Goal: Information Seeking & Learning: Learn about a topic

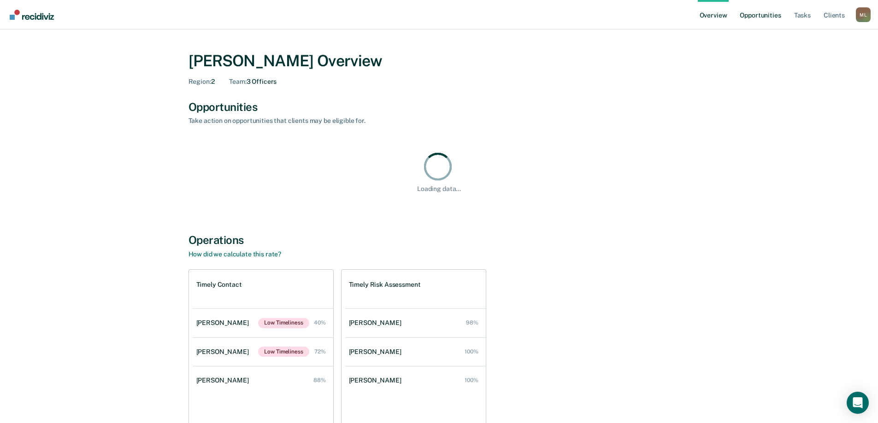
click at [764, 10] on link "Opportunities" at bounding box center [760, 14] width 45 height 29
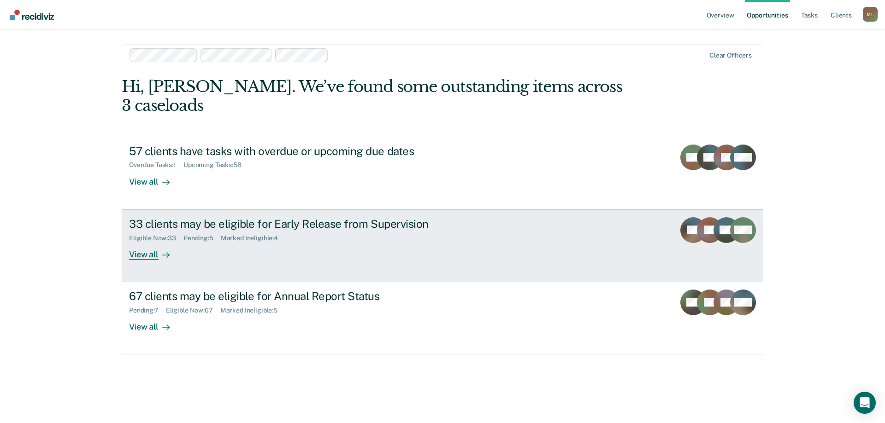
click at [152, 242] on div "View all" at bounding box center [155, 251] width 52 height 18
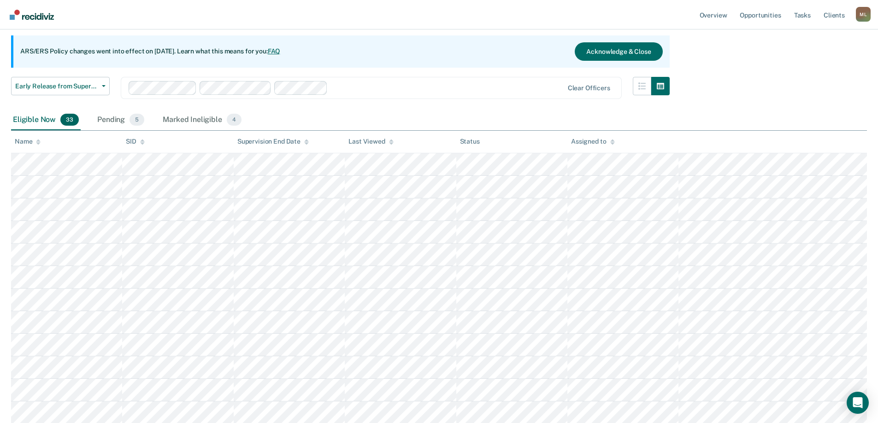
scroll to position [138, 0]
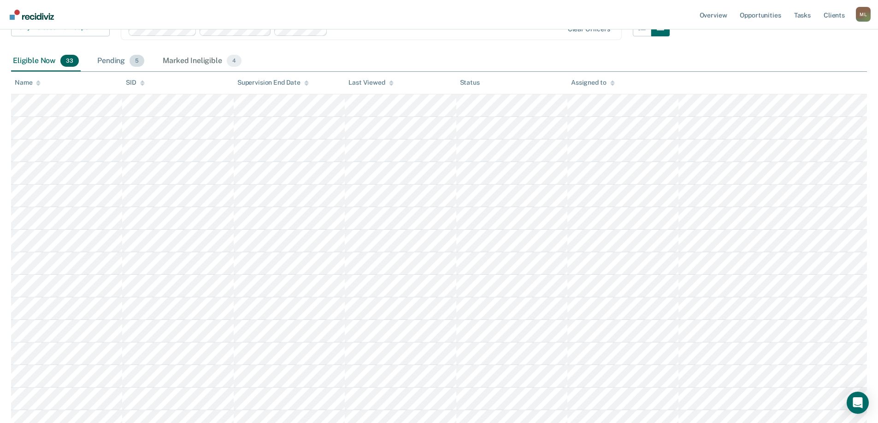
click at [125, 65] on div "Pending 5" at bounding box center [120, 61] width 51 height 20
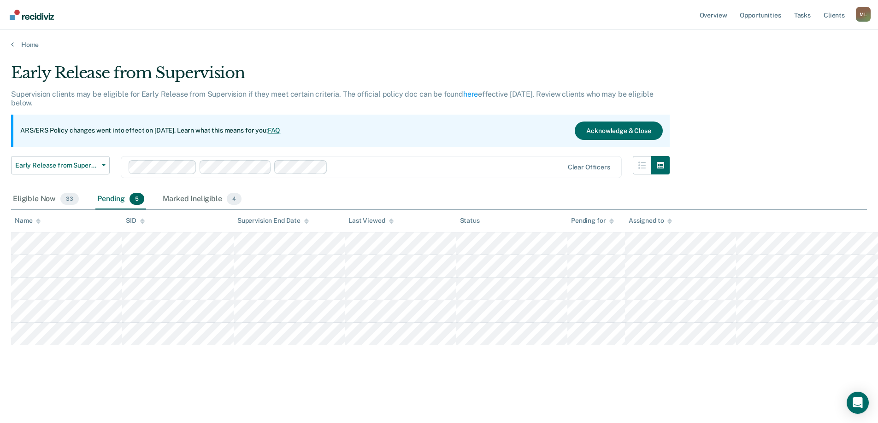
scroll to position [0, 0]
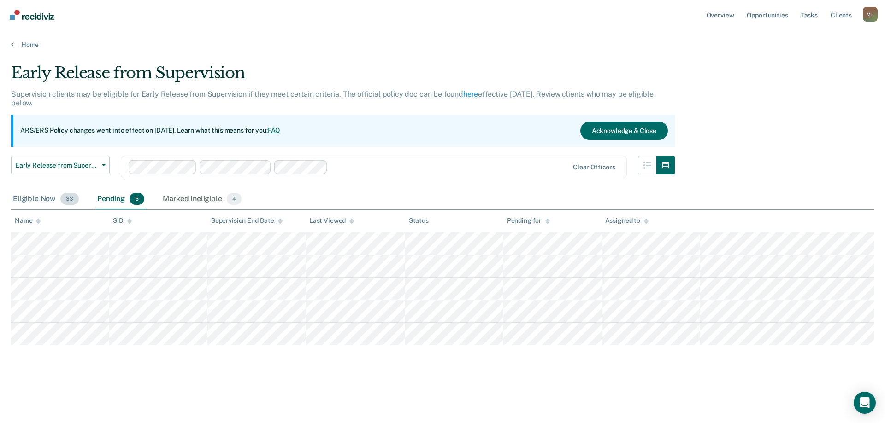
click at [51, 199] on div "Eligible Now 33" at bounding box center [46, 199] width 70 height 20
